Goal: Communication & Community: Share content

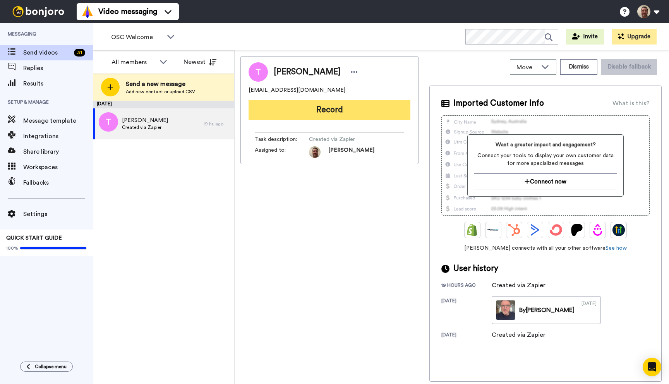
click at [325, 104] on button "Record" at bounding box center [329, 110] width 162 height 20
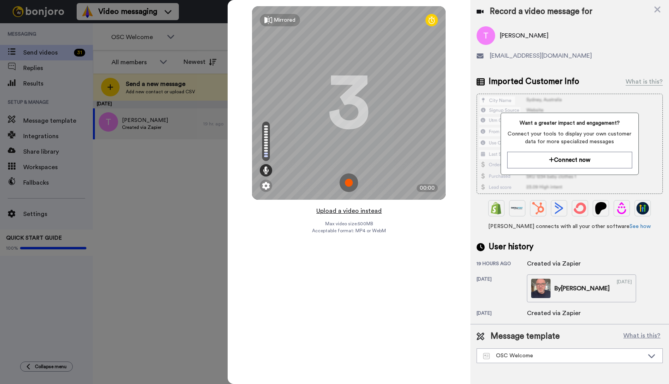
click at [349, 212] on button "Upload a video instead" at bounding box center [349, 211] width 70 height 10
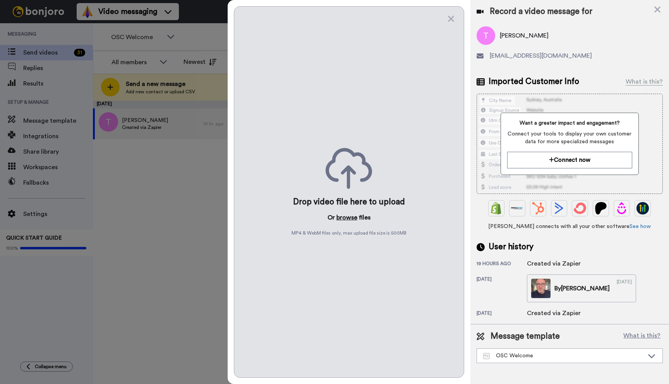
click at [347, 215] on button "browse" at bounding box center [346, 217] width 21 height 9
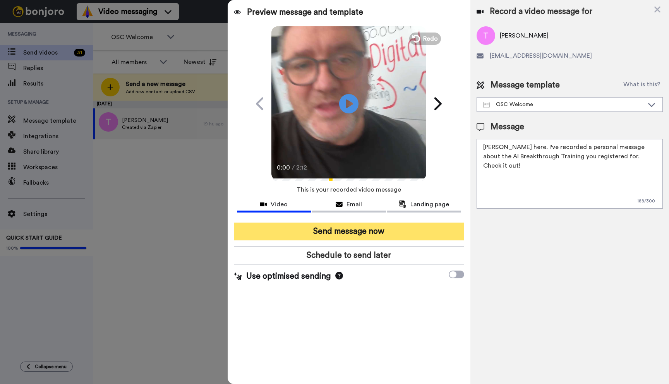
click at [347, 227] on button "Send message now" at bounding box center [349, 231] width 230 height 18
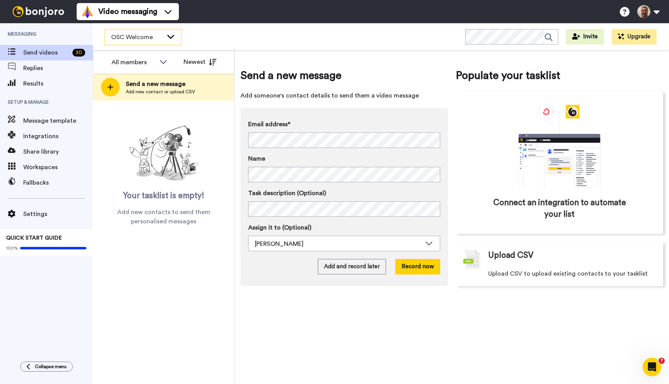
click at [171, 36] on icon at bounding box center [170, 36] width 9 height 8
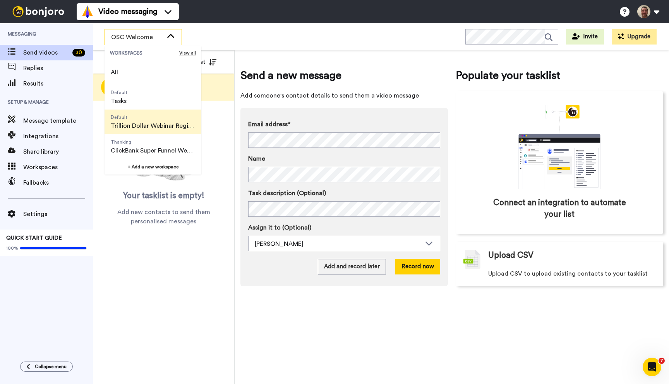
click at [167, 120] on span "Default Trillion Dollar Webinar Registrants" at bounding box center [152, 121] width 97 height 25
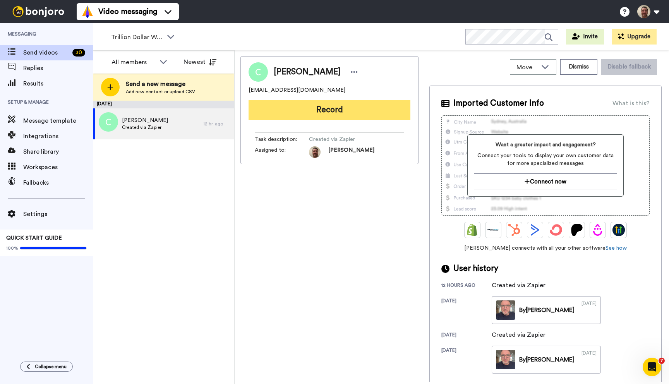
click at [298, 116] on button "Record" at bounding box center [329, 110] width 162 height 20
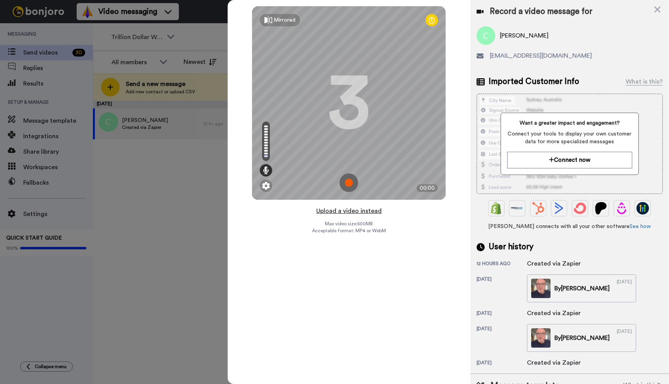
click at [340, 210] on button "Upload a video instead" at bounding box center [349, 211] width 70 height 10
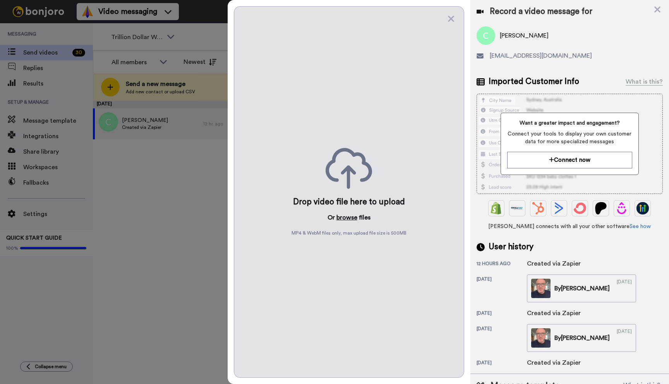
click at [341, 217] on button "browse" at bounding box center [346, 217] width 21 height 9
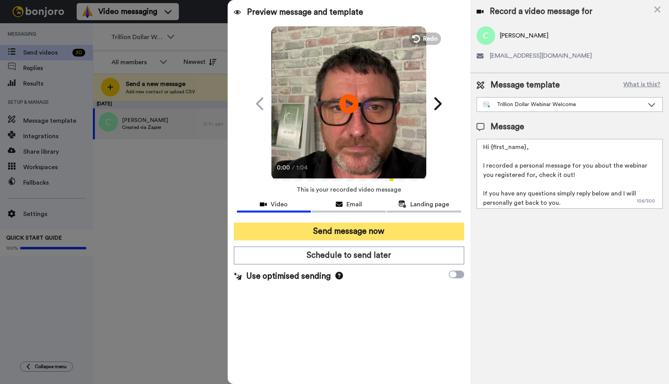
click at [380, 235] on button "Send message now" at bounding box center [349, 231] width 230 height 18
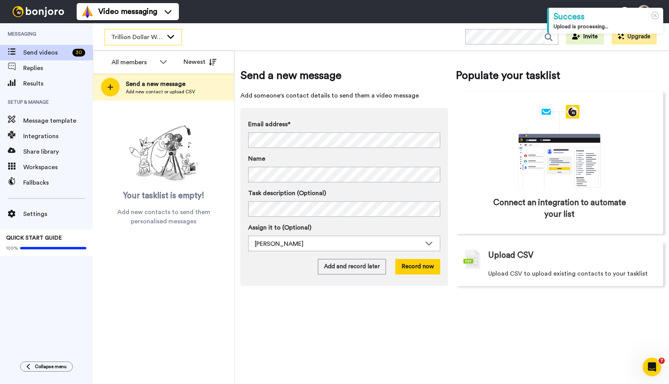
click at [169, 37] on icon at bounding box center [170, 37] width 7 height 4
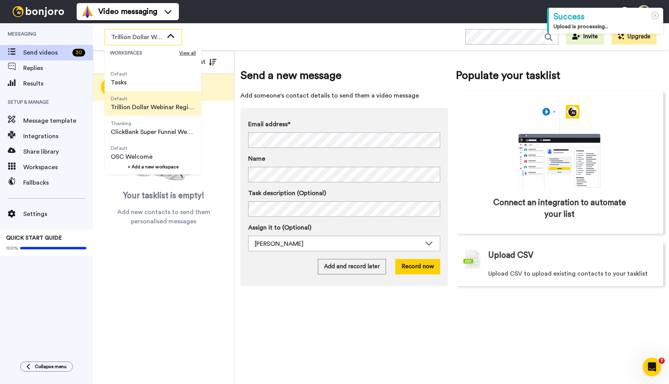
scroll to position [22, 0]
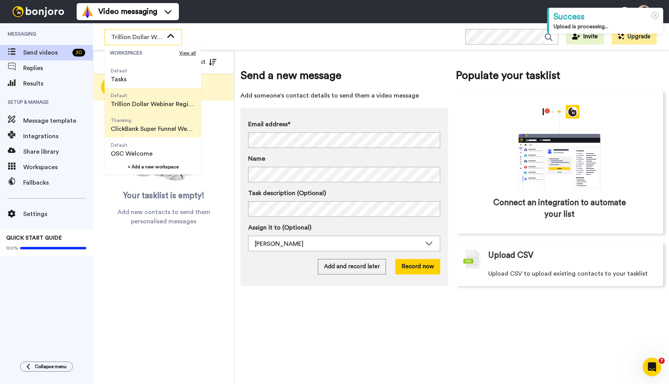
click at [156, 127] on span "ClickBank Super Funnel Webinar Registrants" at bounding box center [153, 128] width 84 height 9
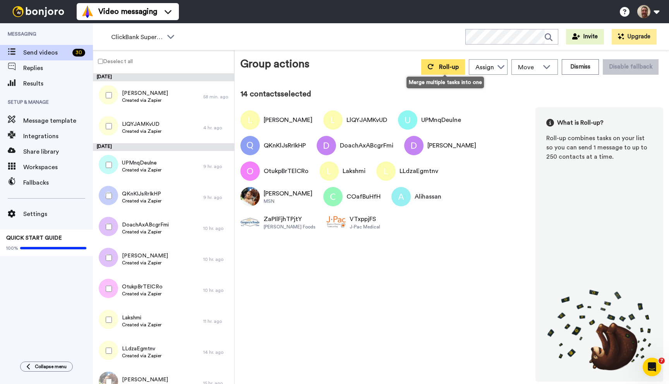
click at [433, 69] on icon at bounding box center [430, 66] width 6 height 6
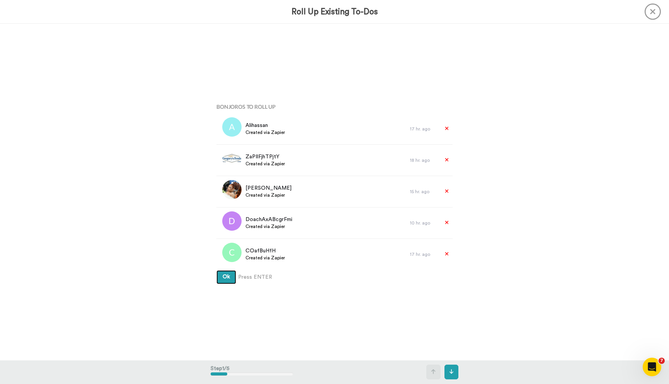
click at [216, 270] on button "Ok" at bounding box center [226, 277] width 20 height 14
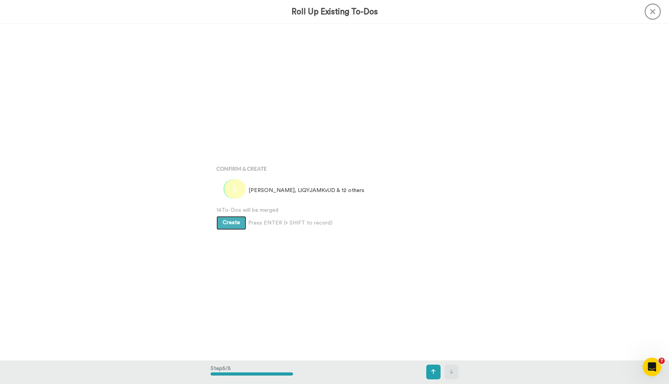
scroll to position [1345, 0]
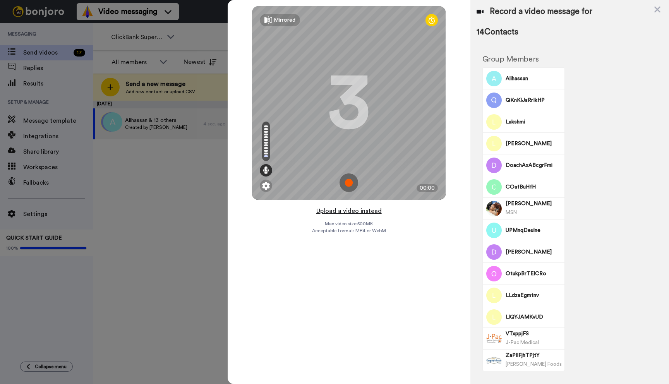
click at [345, 210] on button "Upload a video instead" at bounding box center [349, 211] width 70 height 10
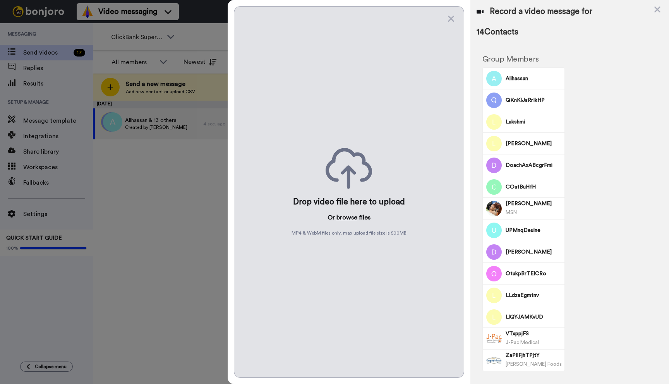
click at [345, 217] on button "browse" at bounding box center [346, 217] width 21 height 9
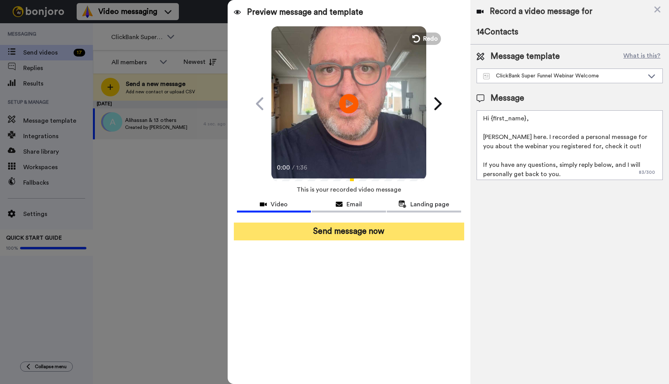
click at [360, 228] on button "Send message now" at bounding box center [349, 231] width 230 height 18
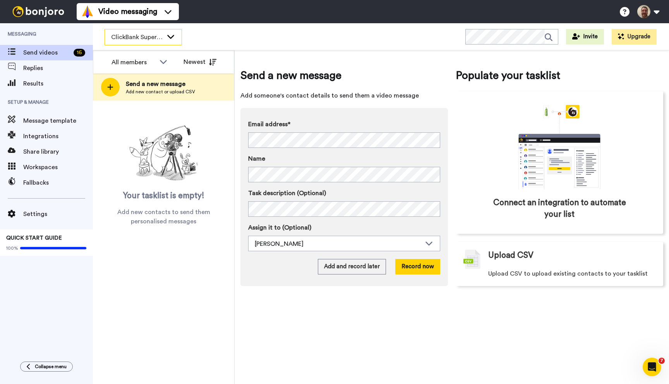
click at [172, 34] on icon at bounding box center [170, 36] width 9 height 8
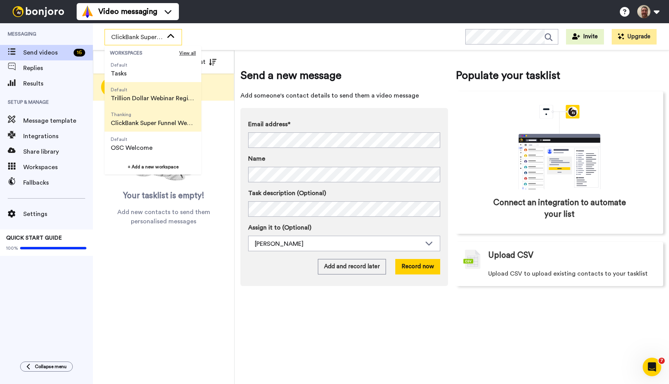
scroll to position [42, 0]
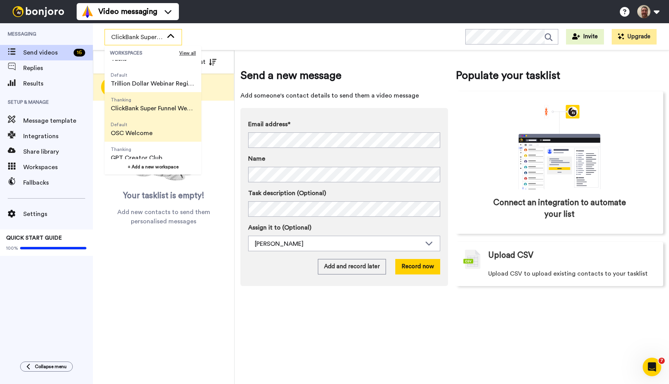
click at [153, 134] on span "Default OSC Welcome" at bounding box center [131, 129] width 54 height 25
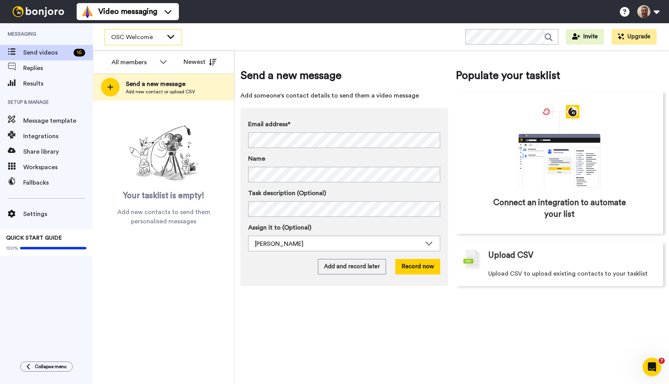
click at [162, 32] on span "OSC Welcome" at bounding box center [137, 36] width 52 height 9
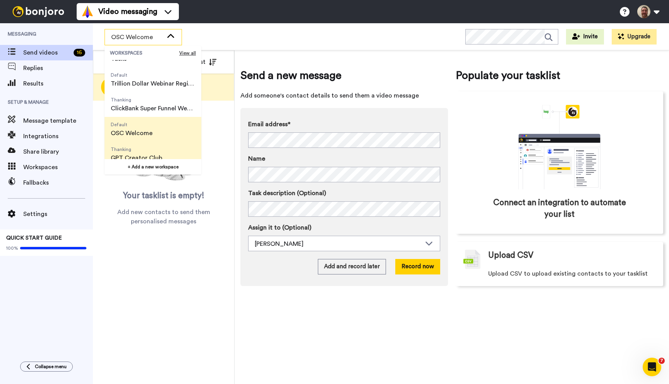
click at [147, 155] on span "GPT Creator Club" at bounding box center [136, 157] width 51 height 9
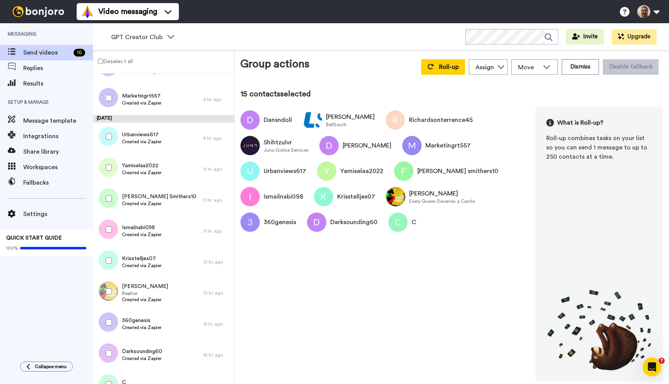
scroll to position [200, 0]
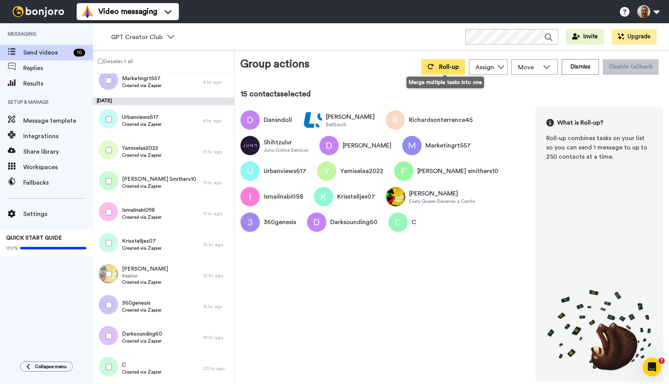
click at [445, 66] on span "Roll-up" at bounding box center [449, 67] width 20 height 6
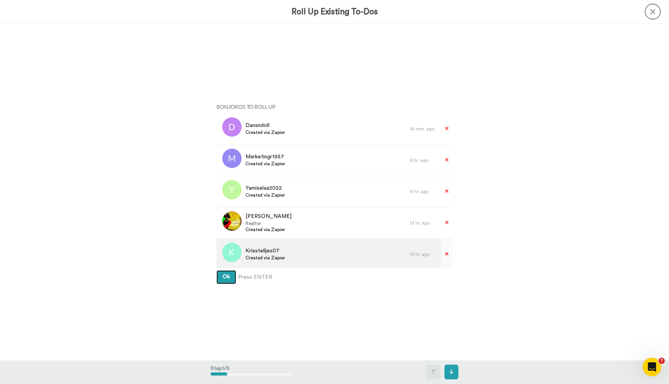
click at [216, 270] on button "Ok" at bounding box center [226, 277] width 20 height 14
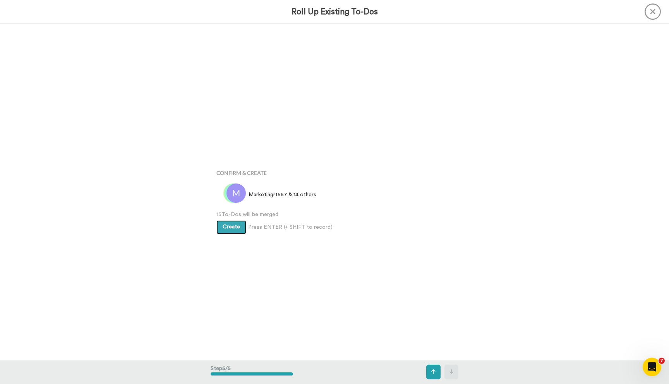
scroll to position [1345, 0]
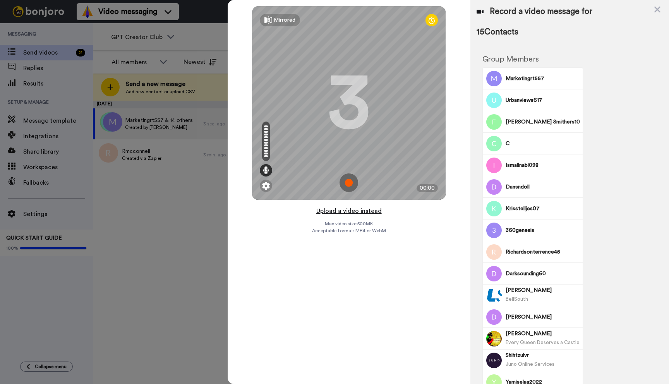
click at [351, 210] on button "Upload a video instead" at bounding box center [349, 211] width 70 height 10
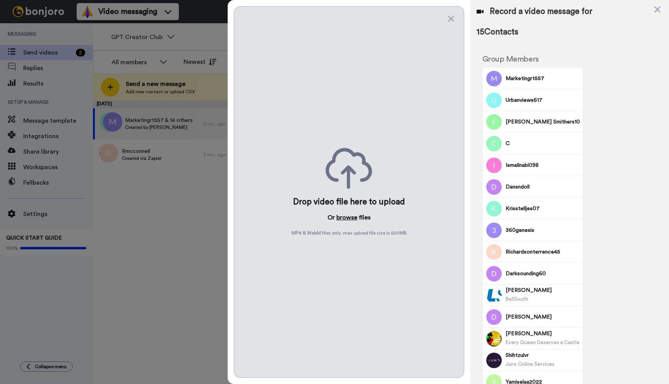
click at [349, 216] on button "browse" at bounding box center [346, 217] width 21 height 9
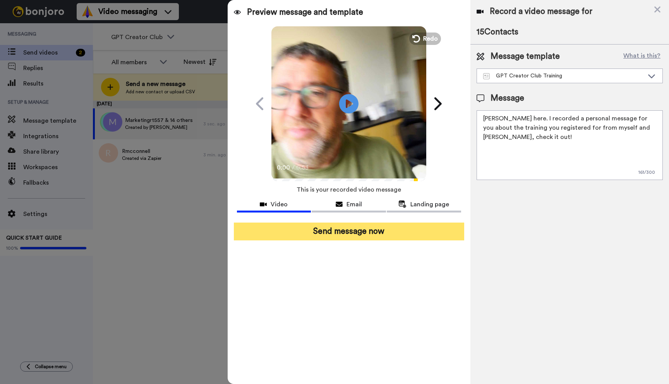
click at [363, 230] on button "Send message now" at bounding box center [349, 231] width 230 height 18
